Goal: Task Accomplishment & Management: Complete application form

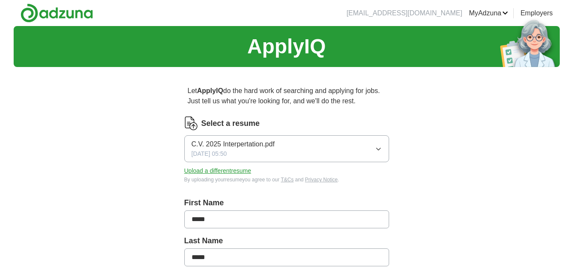
click at [221, 148] on span "C.V. 2025 Interpertation.pdf" at bounding box center [233, 144] width 83 height 10
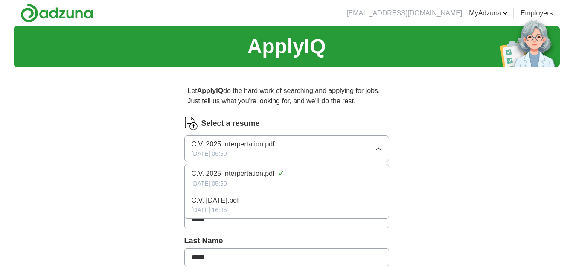
click at [375, 149] on button "C.V. 2025 Interpertation.pdf [DATE] 05:50" at bounding box center [286, 148] width 205 height 27
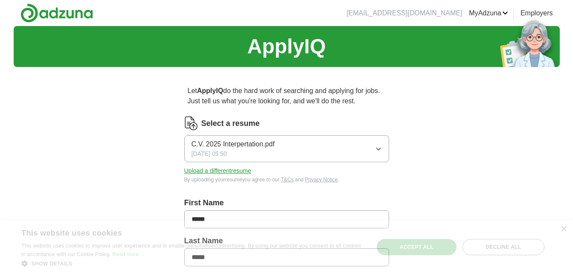
click at [210, 168] on button "Upload a different resume" at bounding box center [217, 170] width 67 height 9
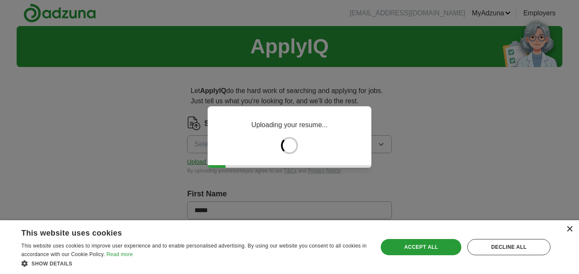
click at [570, 228] on div "×" at bounding box center [569, 229] width 6 height 6
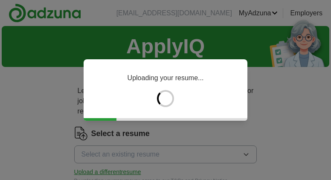
click at [128, 96] on div "Uploading your resume..." at bounding box center [166, 89] width 164 height 61
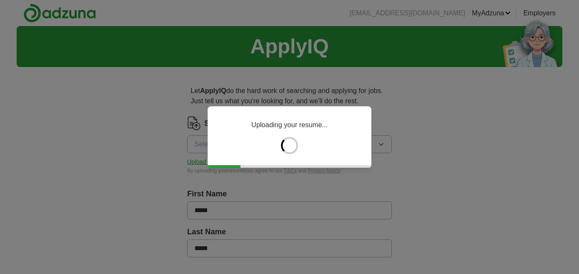
click at [279, 197] on div "Uploading your resume..." at bounding box center [289, 137] width 579 height 274
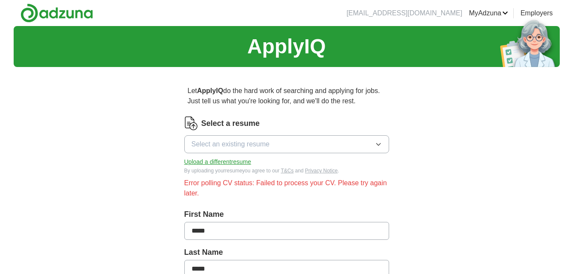
click at [240, 160] on button "Upload a different resume" at bounding box center [217, 161] width 67 height 9
click at [216, 145] on span "Select an existing resume" at bounding box center [231, 144] width 78 height 10
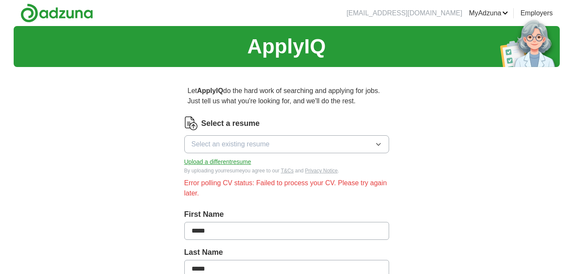
click at [231, 162] on button "Upload a different resume" at bounding box center [217, 161] width 67 height 9
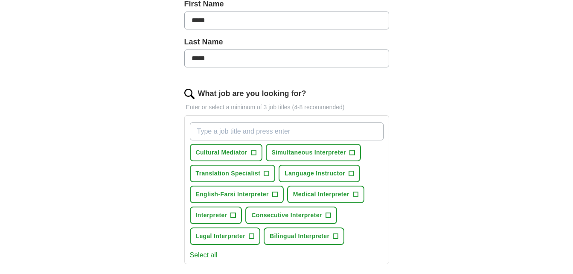
scroll to position [213, 0]
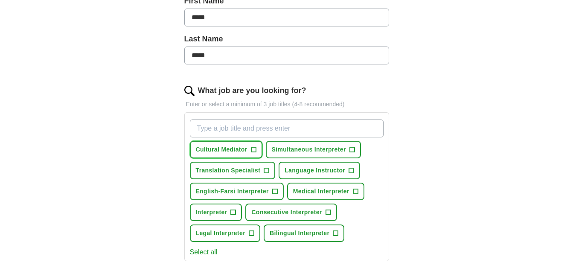
click at [204, 154] on button "Cultural Mediator +" at bounding box center [226, 149] width 73 height 17
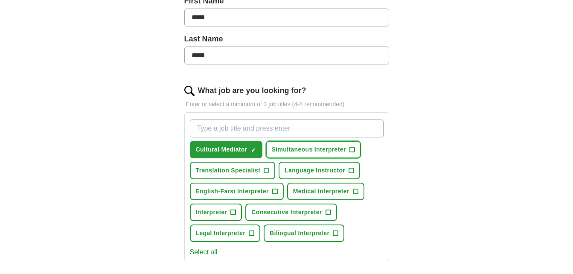
click at [283, 149] on span "Simultaneous Interpreter" at bounding box center [309, 149] width 74 height 9
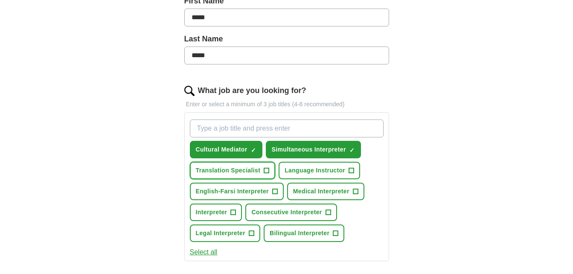
click at [233, 171] on span "Translation Specialist" at bounding box center [228, 170] width 65 height 9
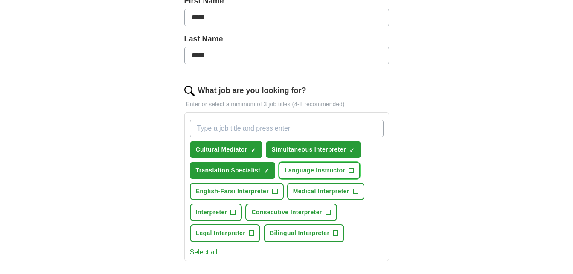
click at [294, 174] on span "Language Instructor" at bounding box center [315, 170] width 61 height 9
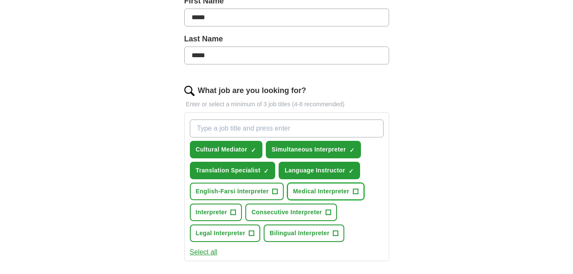
click at [302, 190] on span "Medical Interpreter" at bounding box center [321, 191] width 56 height 9
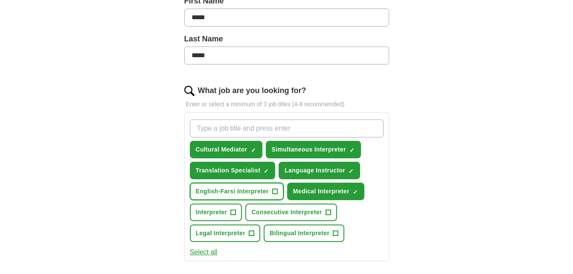
click at [239, 192] on span "English-Farsi Interpreter" at bounding box center [232, 191] width 73 height 9
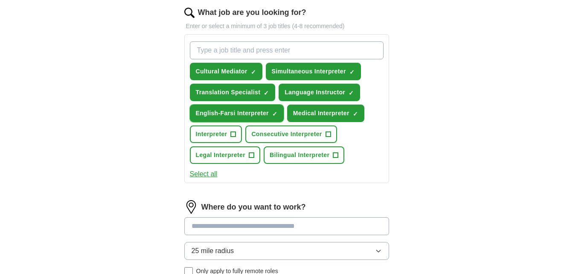
scroll to position [299, 0]
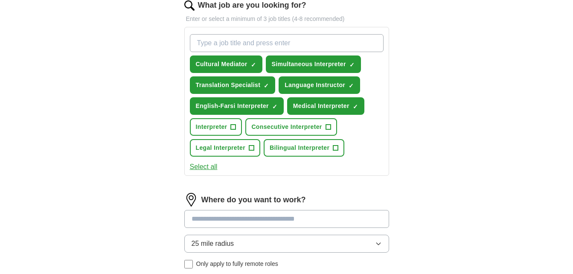
click at [206, 118] on div "Cultural Mediator ✓ × Simultaneous Interpreter ✓ × Translation Specialist ✓ × L…" at bounding box center [286, 95] width 197 height 129
click at [214, 124] on span "Interpreter" at bounding box center [212, 126] width 32 height 9
click at [295, 131] on span "Consecutive Interpreter" at bounding box center [286, 126] width 70 height 9
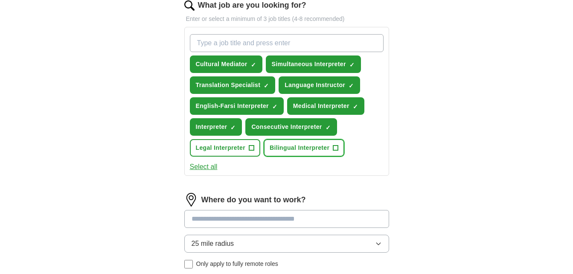
click at [296, 150] on span "Bilingual Interpreter" at bounding box center [300, 147] width 60 height 9
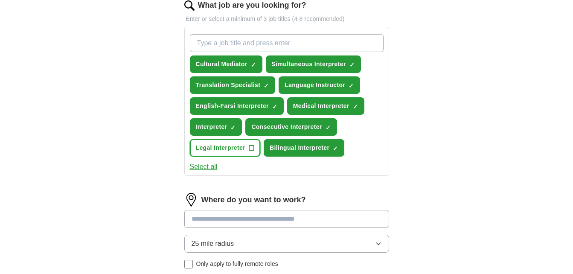
click at [221, 151] on span "Legal Interpreter" at bounding box center [220, 147] width 49 height 9
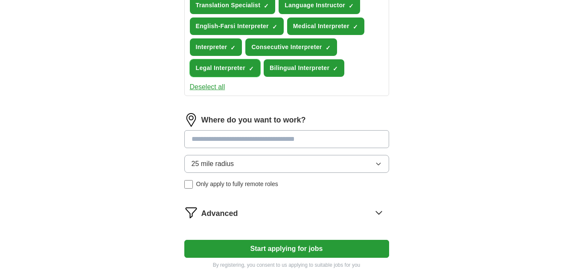
scroll to position [384, 0]
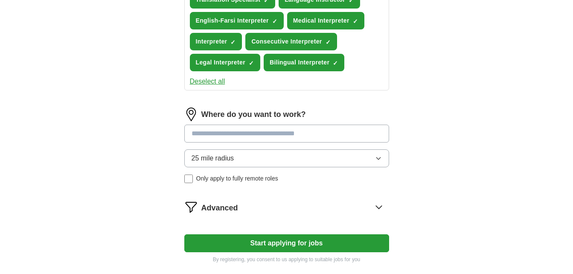
click at [219, 135] on input at bounding box center [286, 134] width 205 height 18
click at [225, 163] on div "Where do you want to work? 25 mile radius Only apply to fully remote roles" at bounding box center [286, 148] width 205 height 82
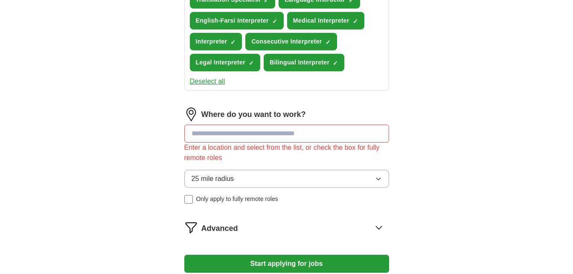
click at [213, 129] on input at bounding box center [286, 134] width 205 height 18
type input "*******"
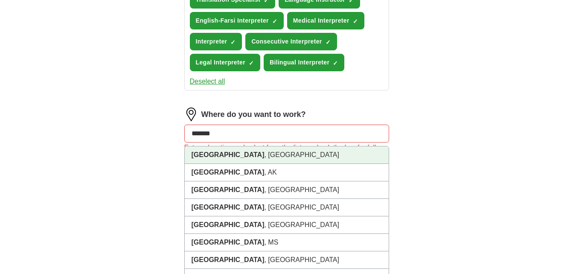
click at [209, 152] on strong "[GEOGRAPHIC_DATA]" at bounding box center [228, 154] width 73 height 7
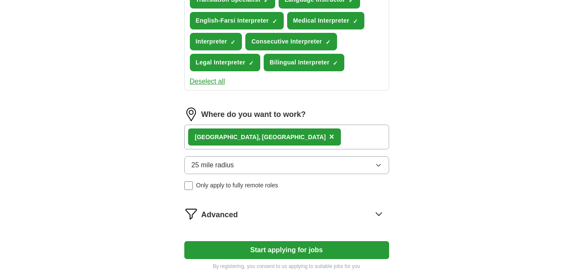
click at [213, 168] on span "25 mile radius" at bounding box center [213, 165] width 43 height 10
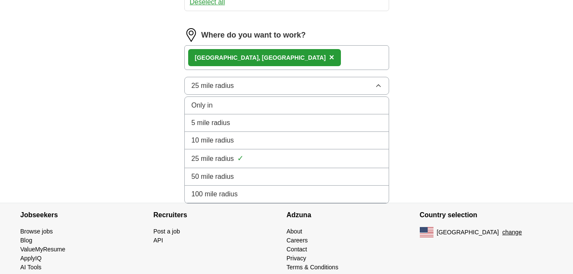
scroll to position [469, 0]
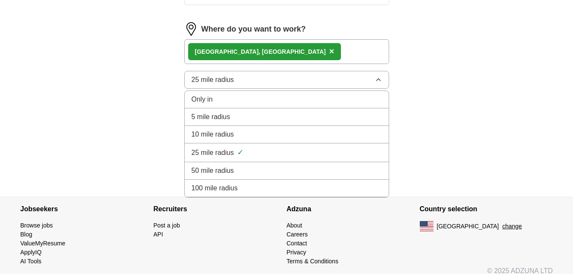
click at [219, 193] on span "100 mile radius" at bounding box center [215, 188] width 46 height 10
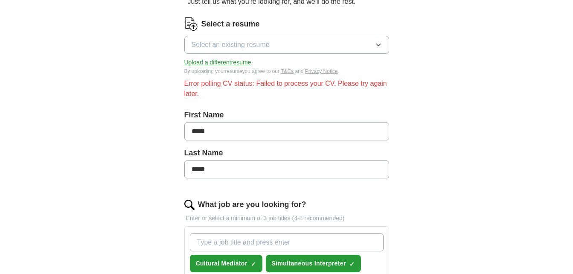
scroll to position [43, 0]
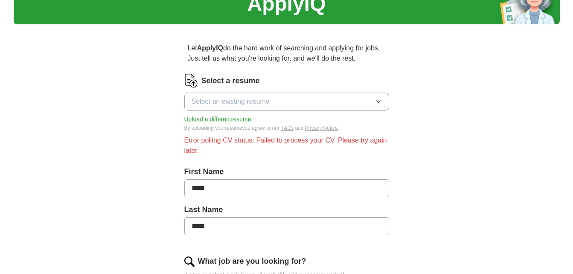
click at [238, 120] on button "Upload a different resume" at bounding box center [217, 119] width 67 height 9
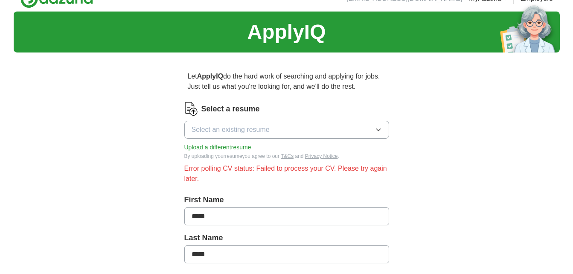
scroll to position [0, 0]
